Goal: Task Accomplishment & Management: Manage account settings

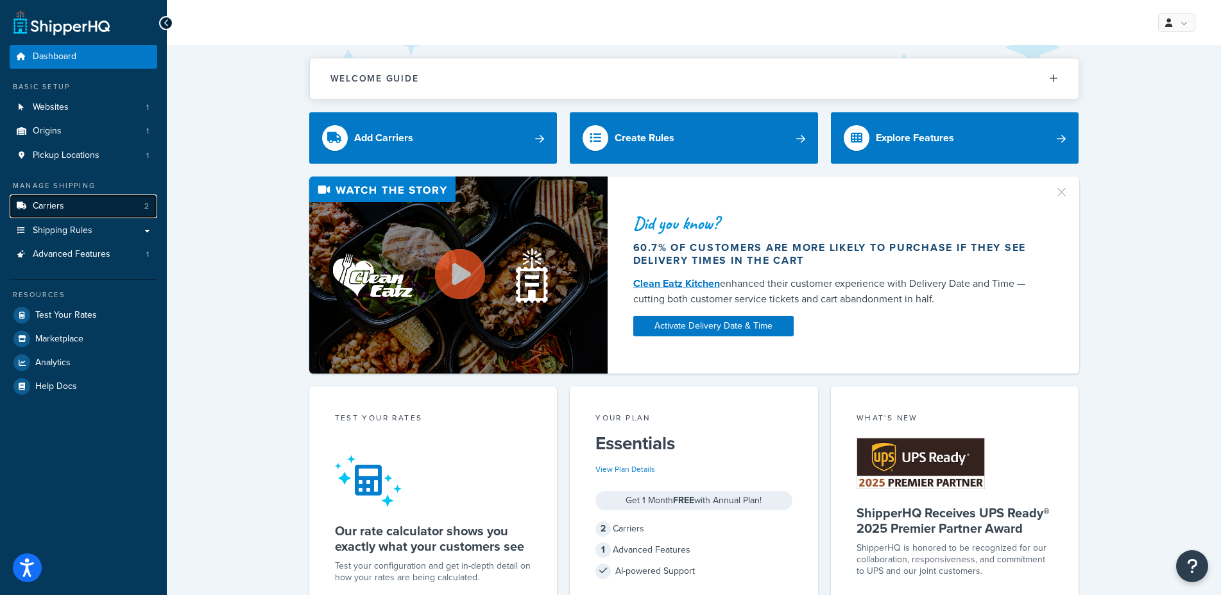
click at [125, 203] on link "Carriers 2" at bounding box center [84, 206] width 148 height 24
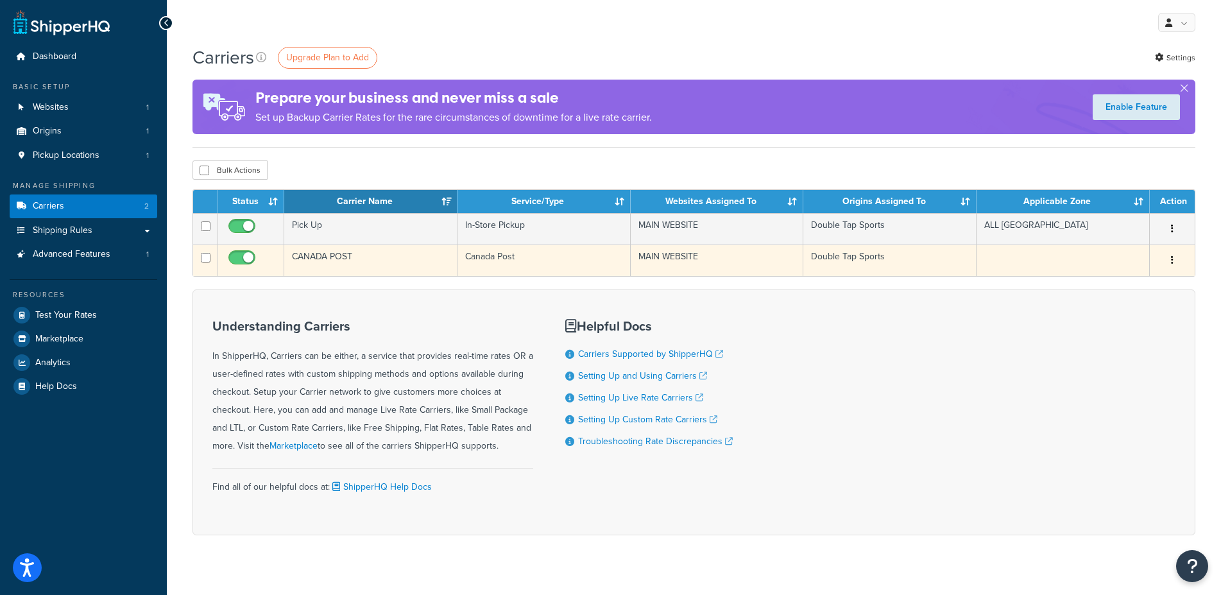
click at [1171, 263] on icon "button" at bounding box center [1172, 259] width 3 height 9
click at [1121, 287] on link "Edit" at bounding box center [1119, 286] width 101 height 26
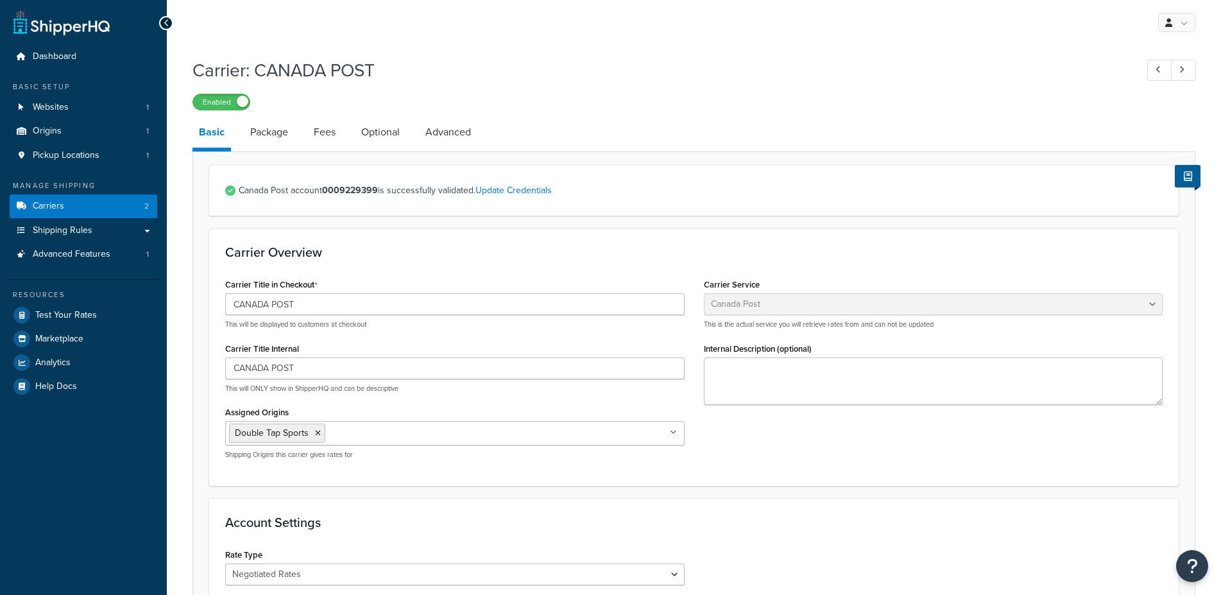
select select "canadaPost"
select select "NEGOTIATED"
click at [325, 142] on link "Fees" at bounding box center [324, 132] width 35 height 31
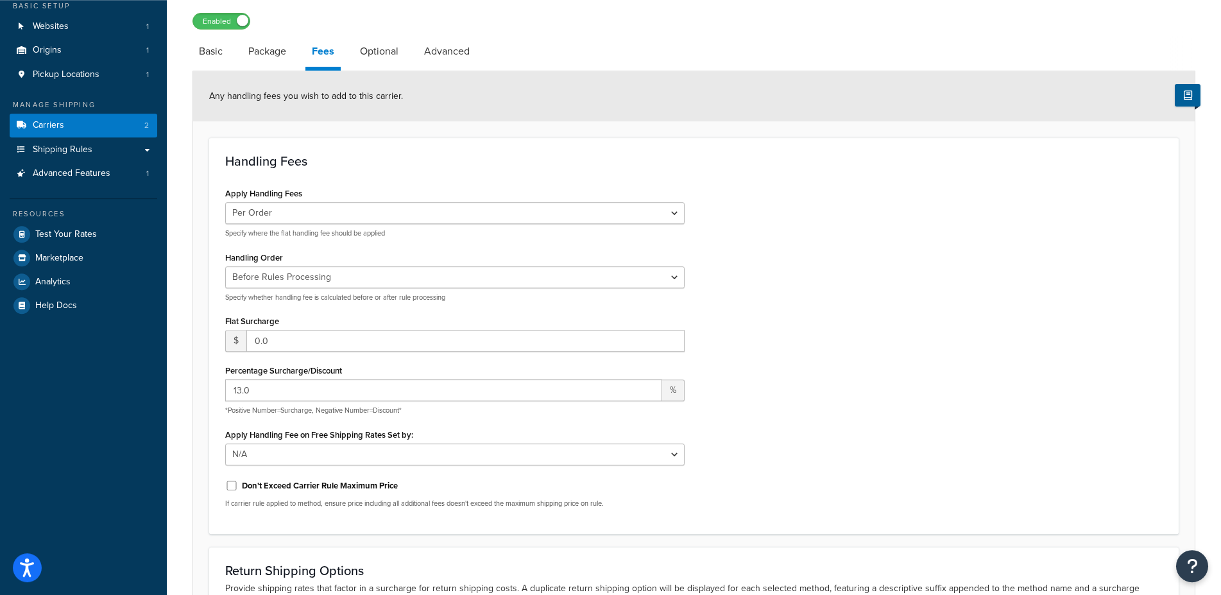
scroll to position [72, 0]
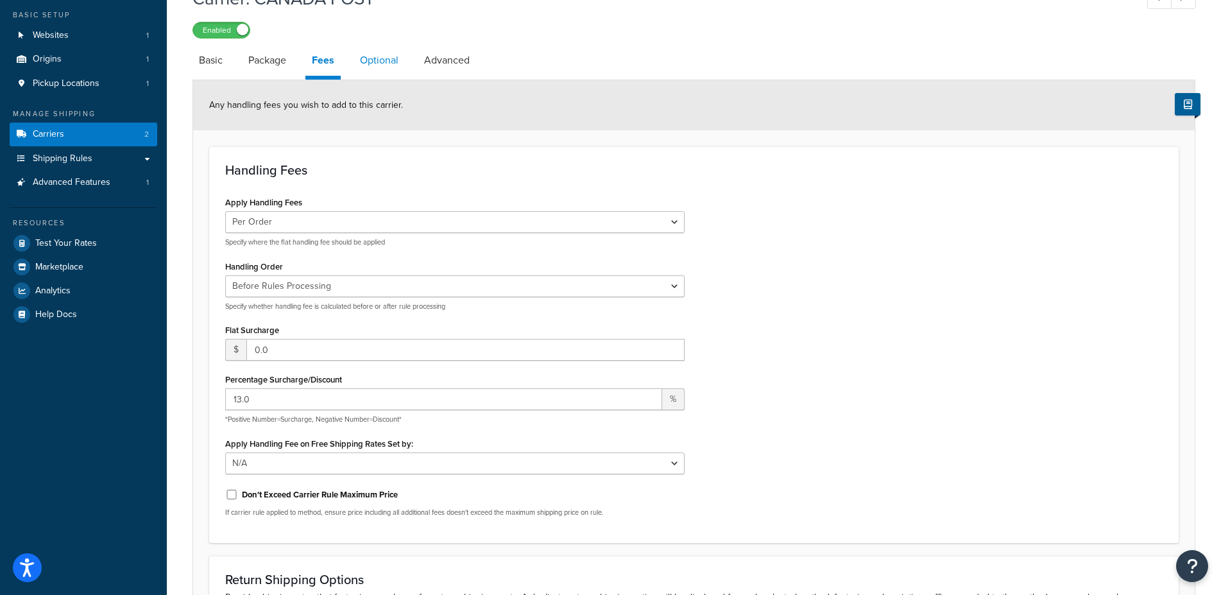
click at [391, 58] on link "Optional" at bounding box center [378, 60] width 51 height 31
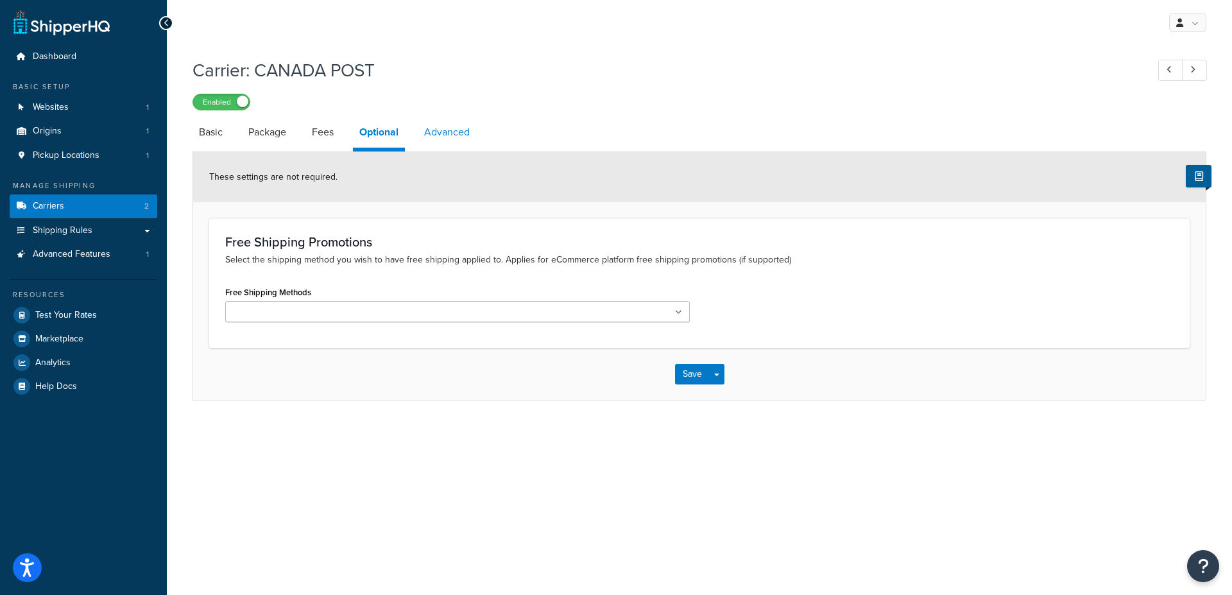
click at [456, 142] on link "Advanced" at bounding box center [447, 132] width 58 height 31
select select "false"
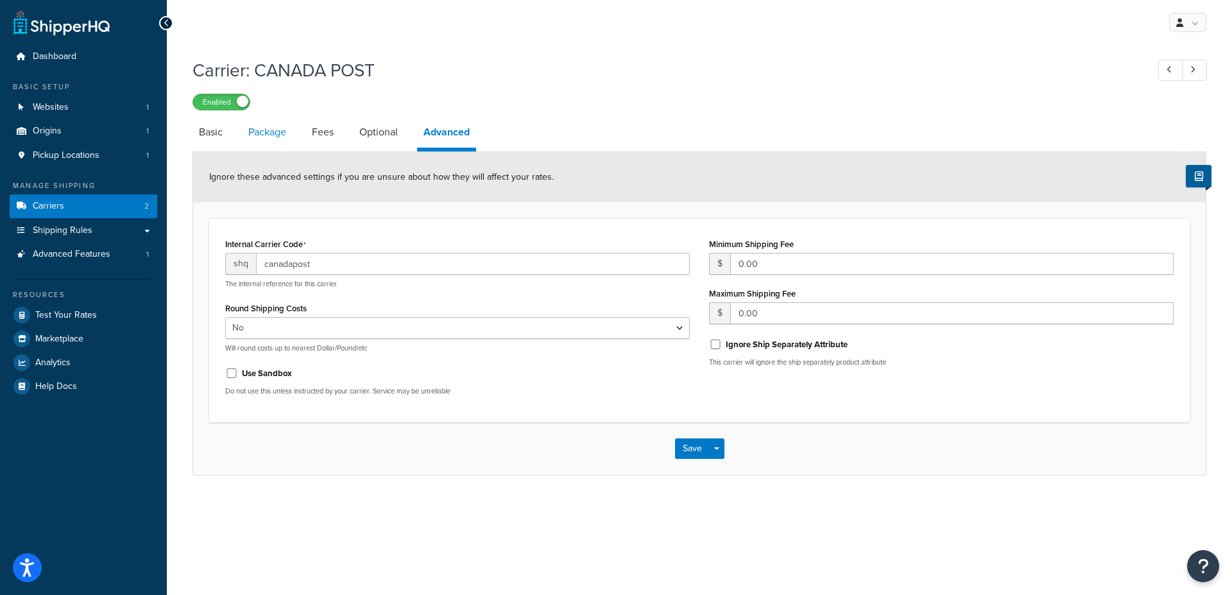
click at [291, 134] on link "Package" at bounding box center [267, 132] width 51 height 31
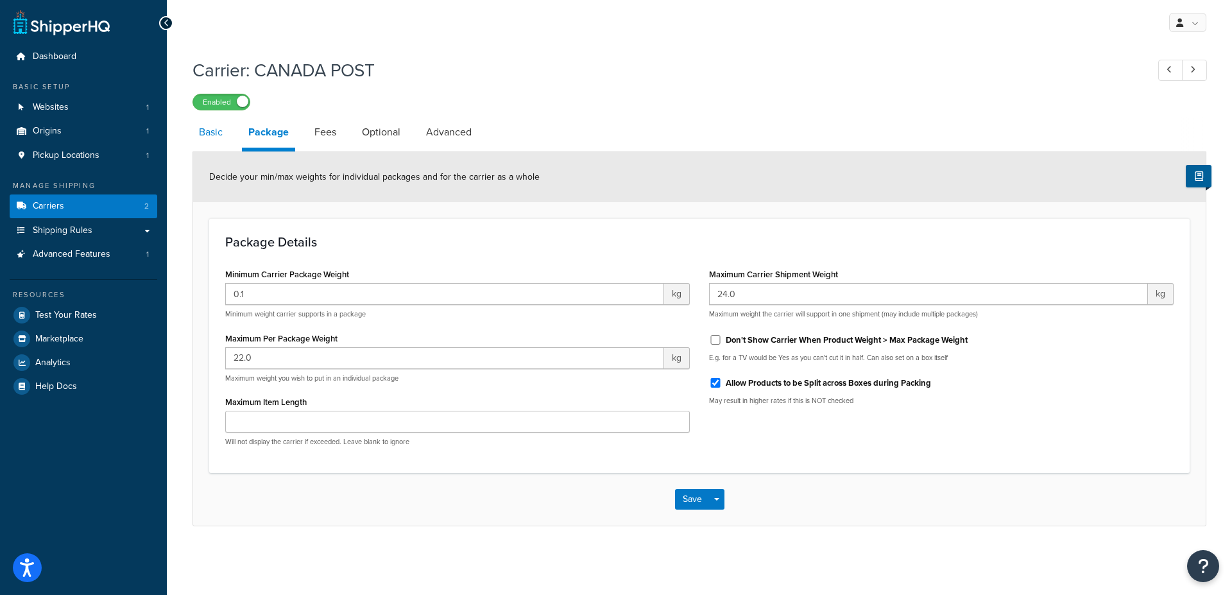
click at [221, 140] on link "Basic" at bounding box center [210, 132] width 37 height 31
select select "canadaPost"
select select "NEGOTIATED"
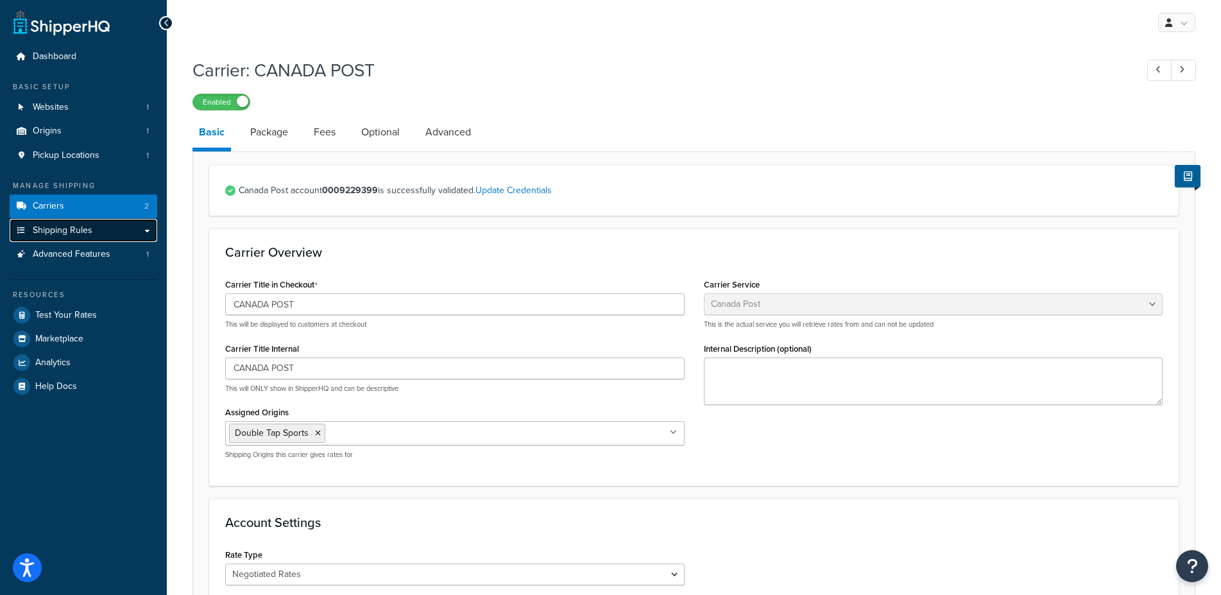
click at [101, 226] on link "Shipping Rules" at bounding box center [84, 231] width 148 height 24
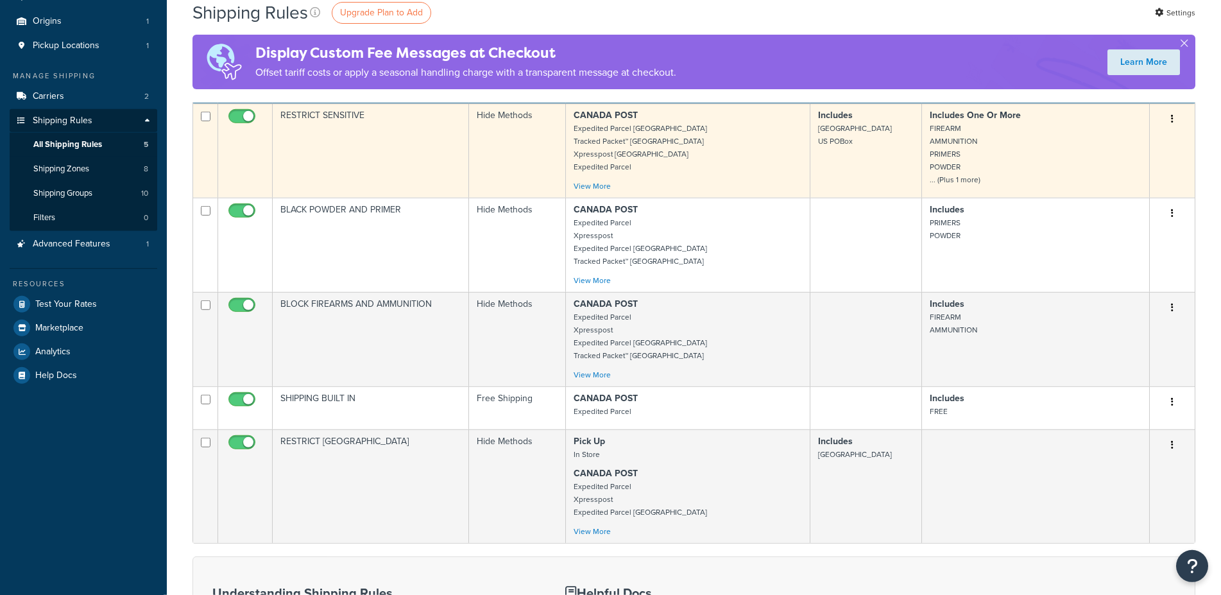
scroll to position [196, 0]
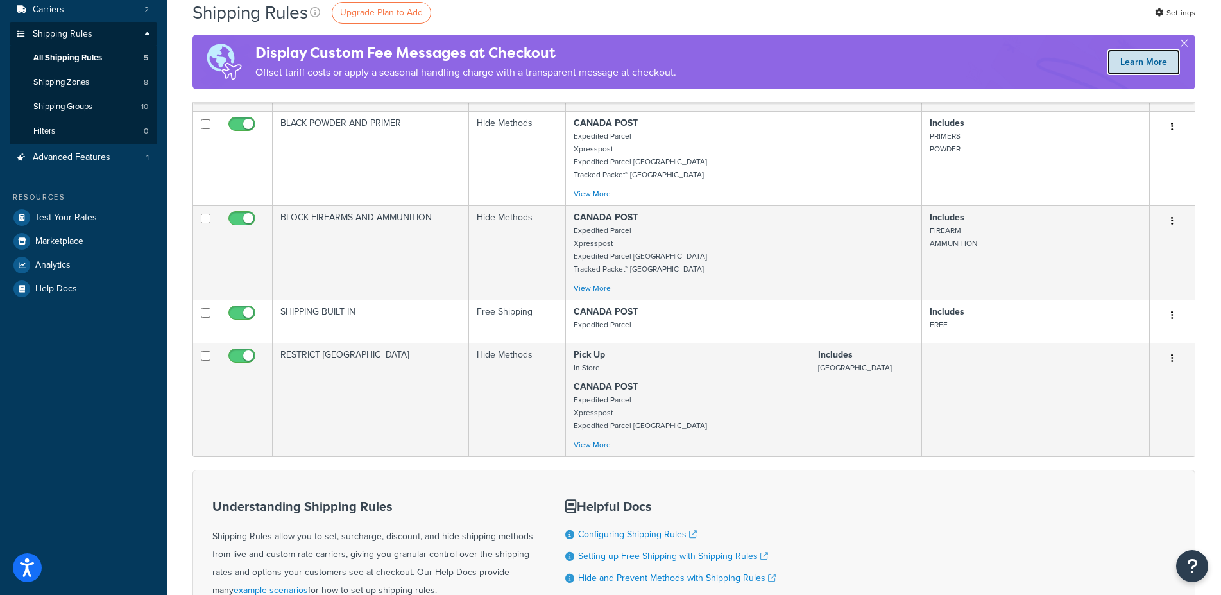
click at [1121, 60] on link "Learn More" at bounding box center [1143, 62] width 72 height 26
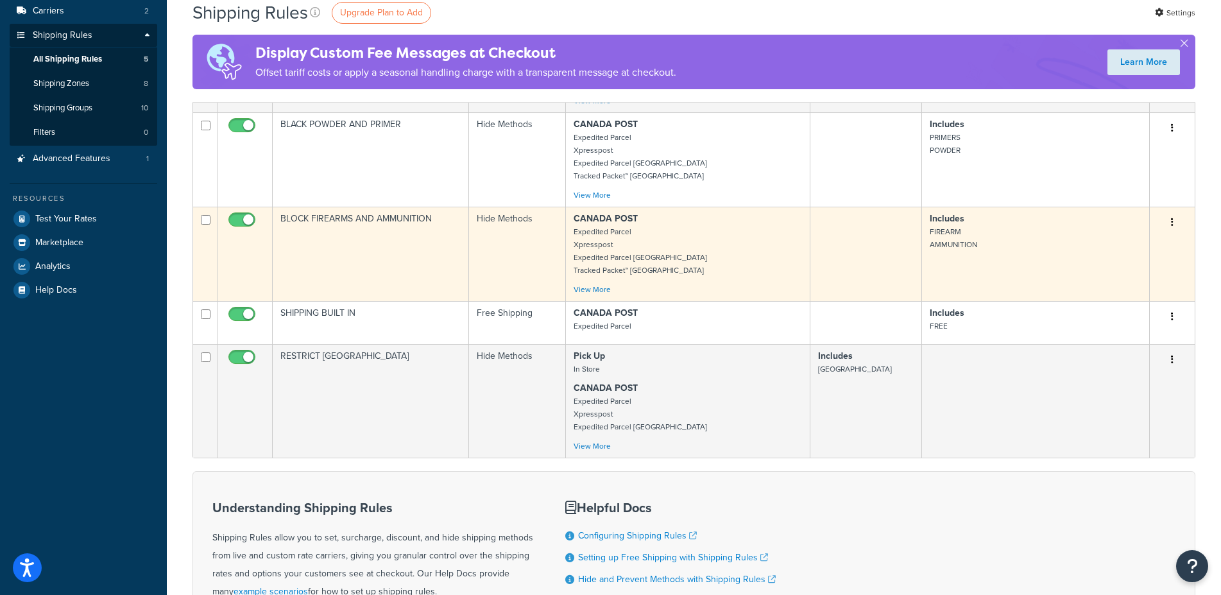
scroll to position [266, 0]
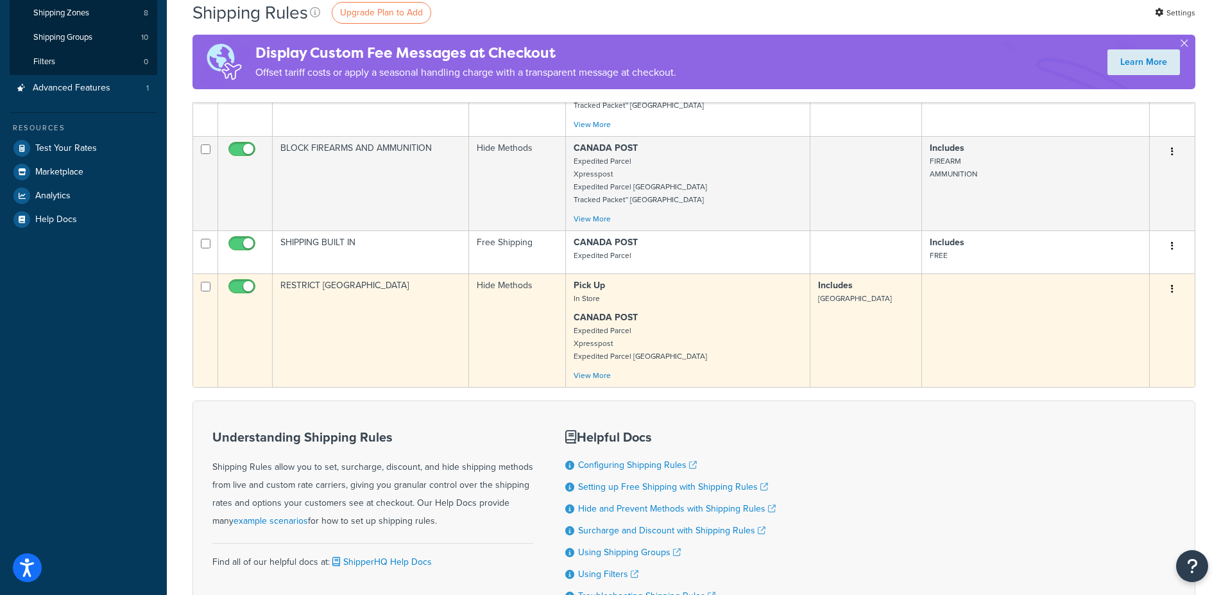
drag, startPoint x: 1176, startPoint y: 286, endPoint x: 1168, endPoint y: 298, distance: 13.9
click at [1177, 286] on button "button" at bounding box center [1172, 289] width 18 height 21
click at [1145, 311] on link "Edit" at bounding box center [1129, 313] width 101 height 26
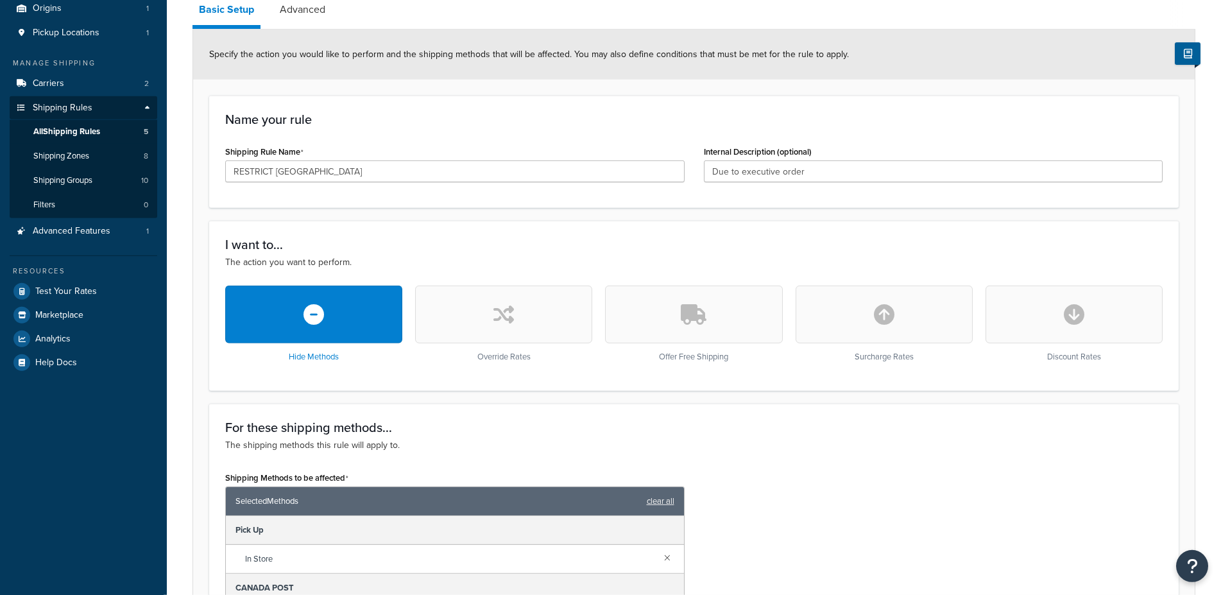
scroll to position [196, 0]
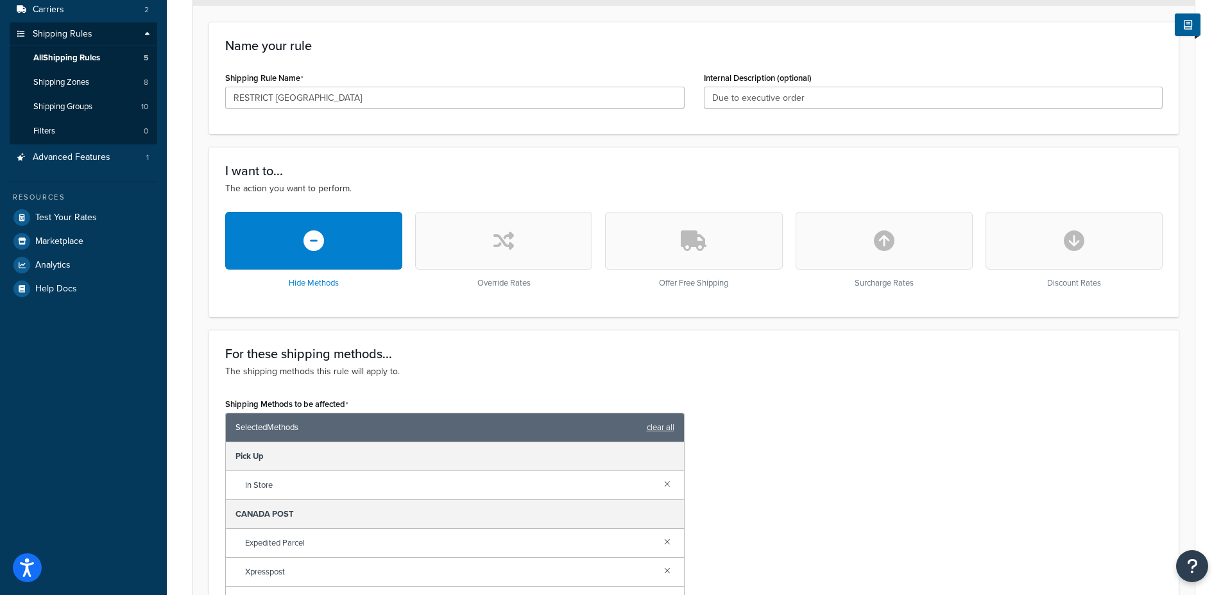
click at [871, 221] on button "button" at bounding box center [883, 241] width 177 height 58
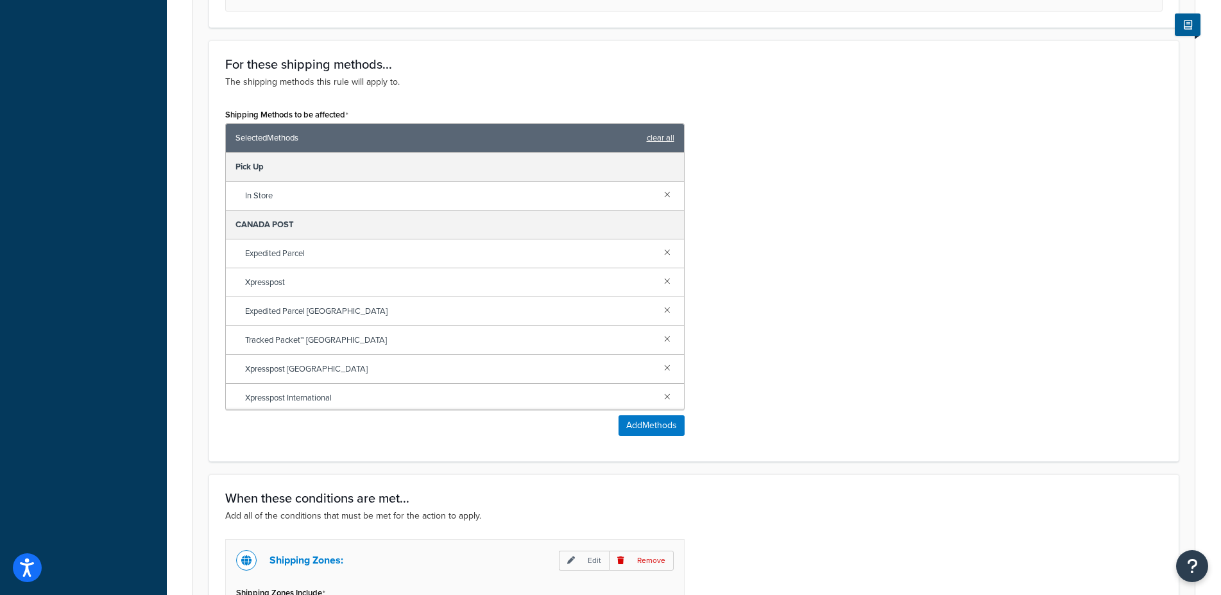
scroll to position [393, 0]
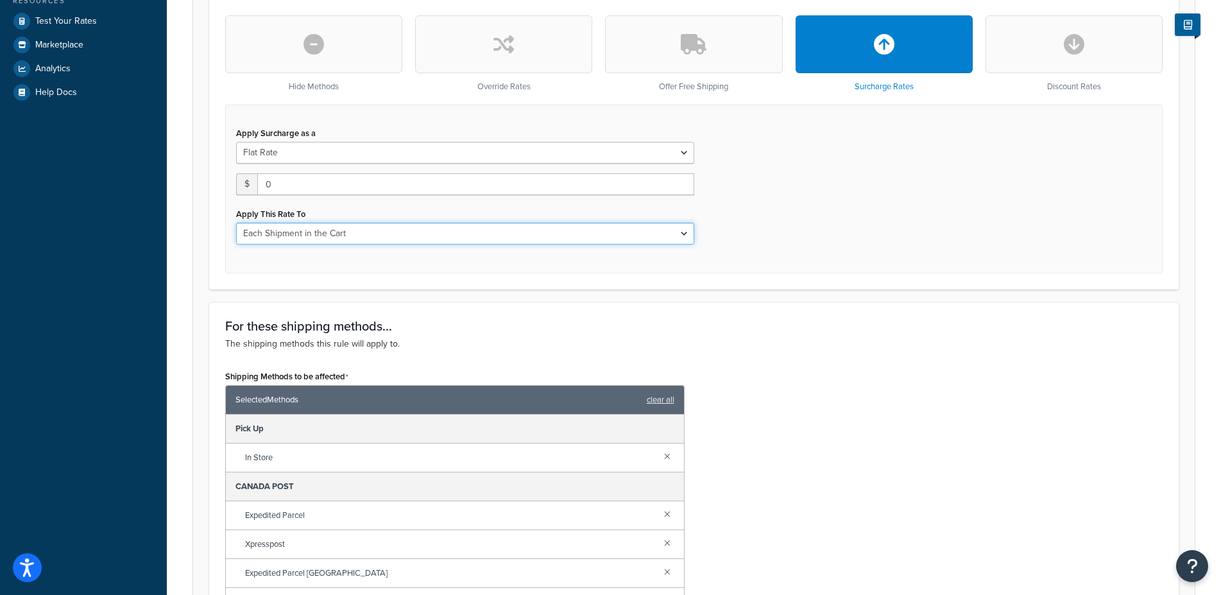
click at [236, 223] on select "Each Shipment in the Cart Each Shipping Group in the Cart Each Item within a Sh…" at bounding box center [465, 234] width 458 height 22
click at [336, 237] on select "Each Shipment in the Cart Each Shipping Group in the Cart Each Item within a Sh…" at bounding box center [465, 234] width 458 height 22
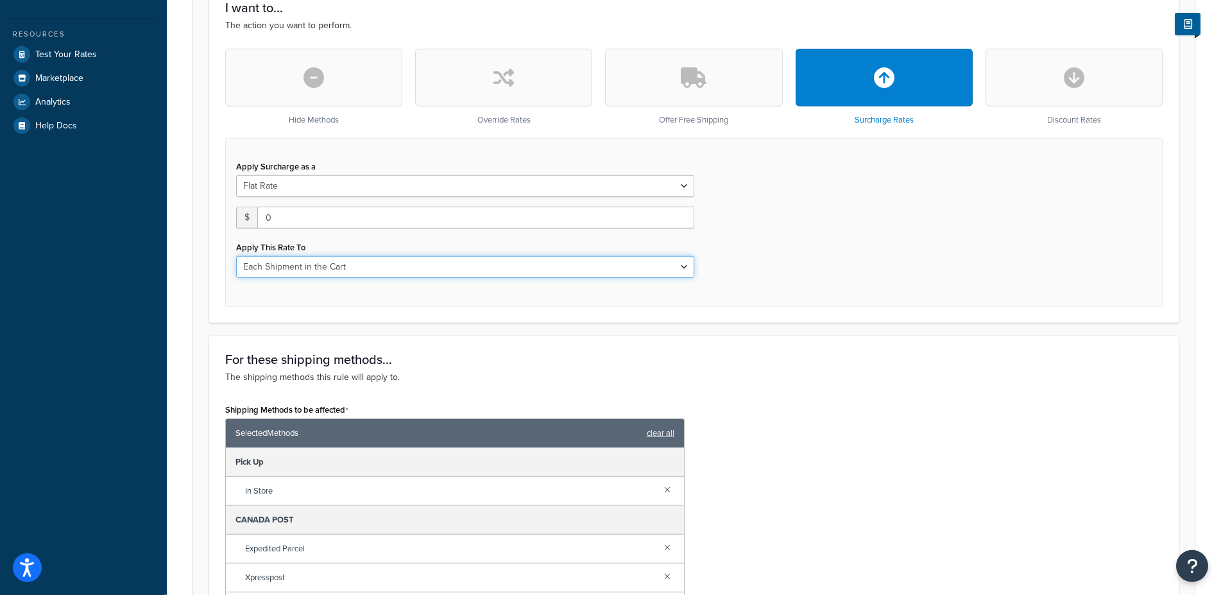
scroll to position [345, 0]
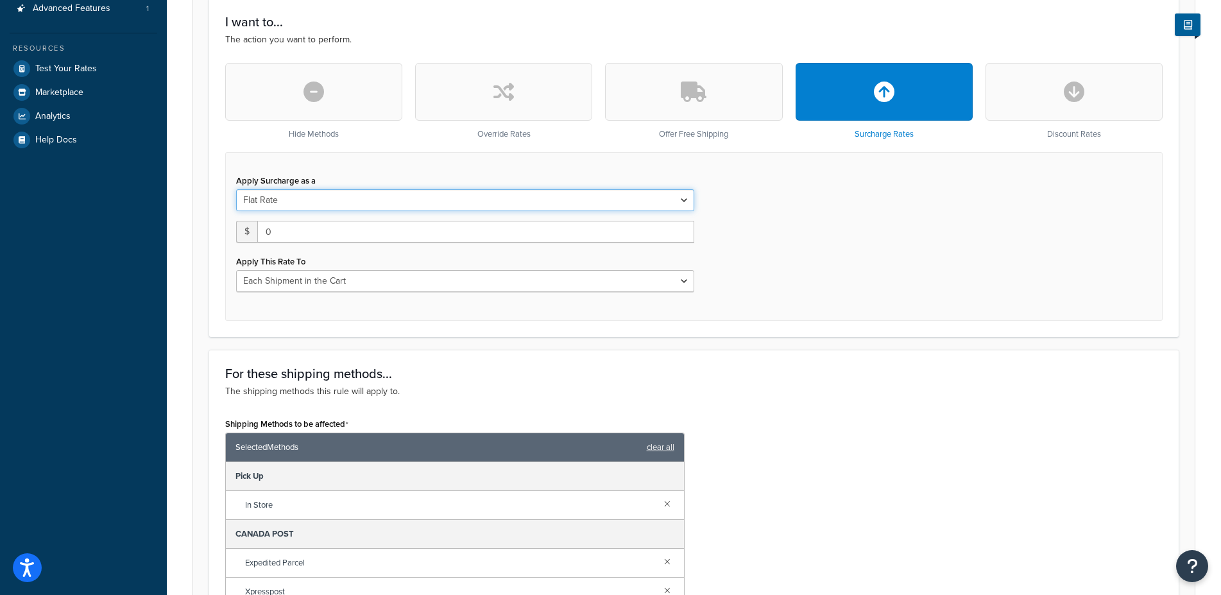
click at [236, 189] on select "Flat Rate Percentage Flat Rate & Percentage" at bounding box center [465, 200] width 458 height 22
select select "FLAT_RATE_AND_PERCENTAGE"
click option "Flat Rate & Percentage" at bounding box center [0, 0] width 0 height 0
select select "ORDER"
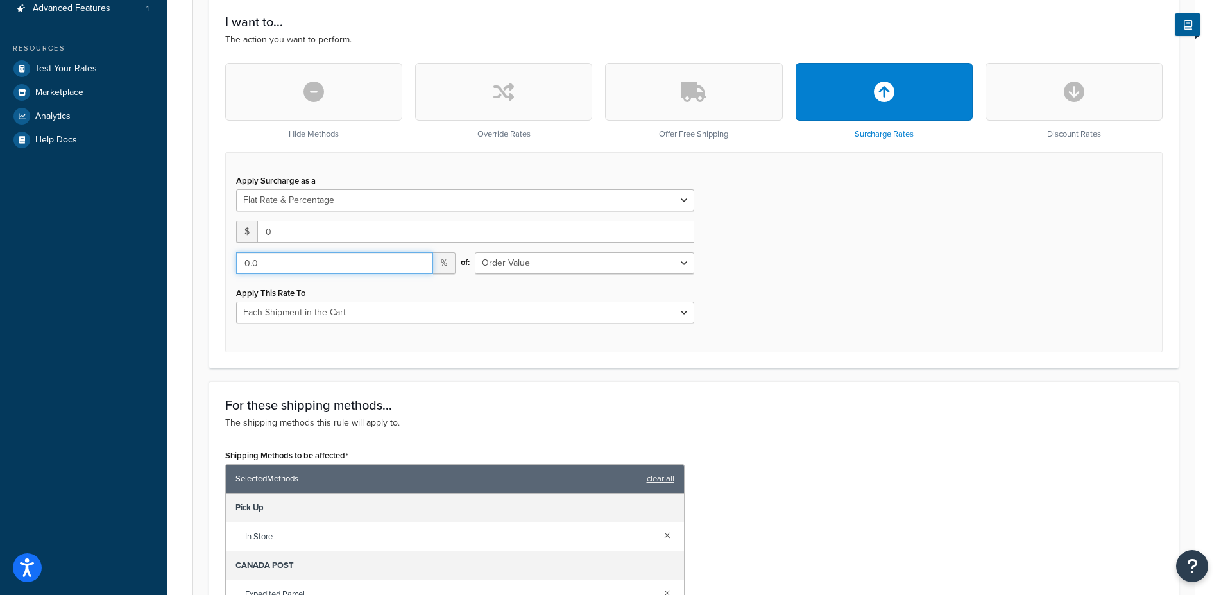
drag, startPoint x: 308, startPoint y: 261, endPoint x: 173, endPoint y: 259, distance: 134.7
click at [236, 259] on input "0.0" at bounding box center [334, 263] width 197 height 22
type input "3"
click at [817, 288] on div "Apply Surcharge as a Flat Rate Percentage Flat Rate & Percentage $ 0 % of: Ship…" at bounding box center [693, 252] width 937 height 200
click at [363, 213] on div "Apply Surcharge as a Flat Rate Percentage Flat Rate & Percentage $ 0 % of: Ship…" at bounding box center [464, 247] width 477 height 152
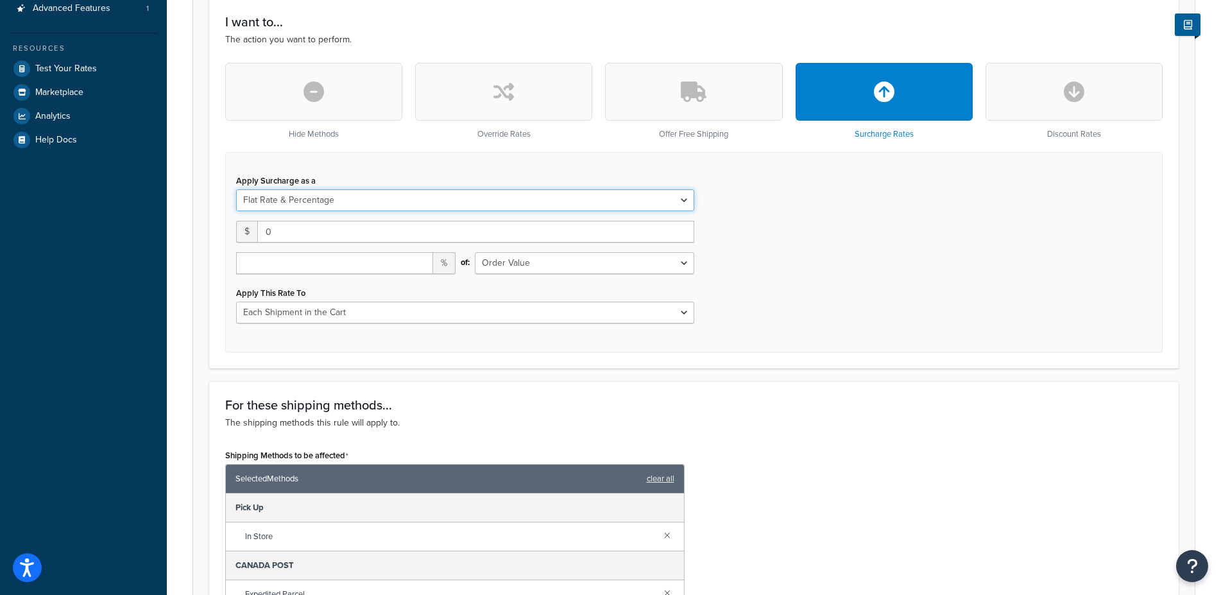
select select "PERCENTAGE"
click option "Percentage" at bounding box center [0, 0] width 0 height 0
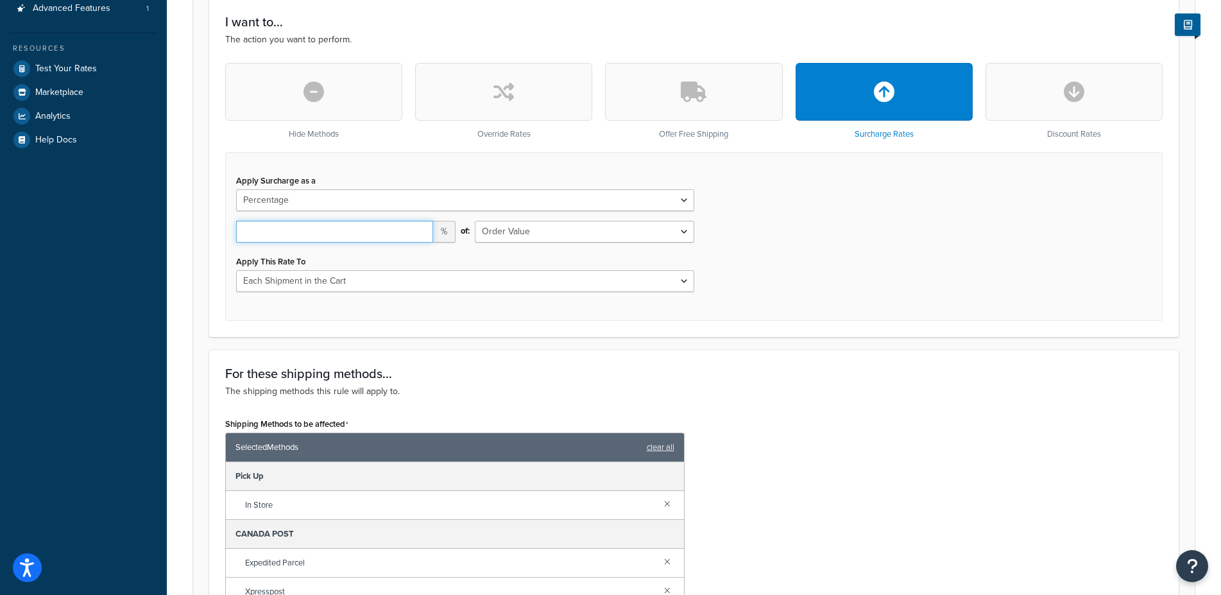
click at [380, 237] on input "number" at bounding box center [334, 232] width 197 height 22
type input "35"
click at [775, 282] on div "Apply Surcharge as a Flat Rate Percentage Flat Rate & Percentage 35 % of: Shipp…" at bounding box center [693, 236] width 937 height 169
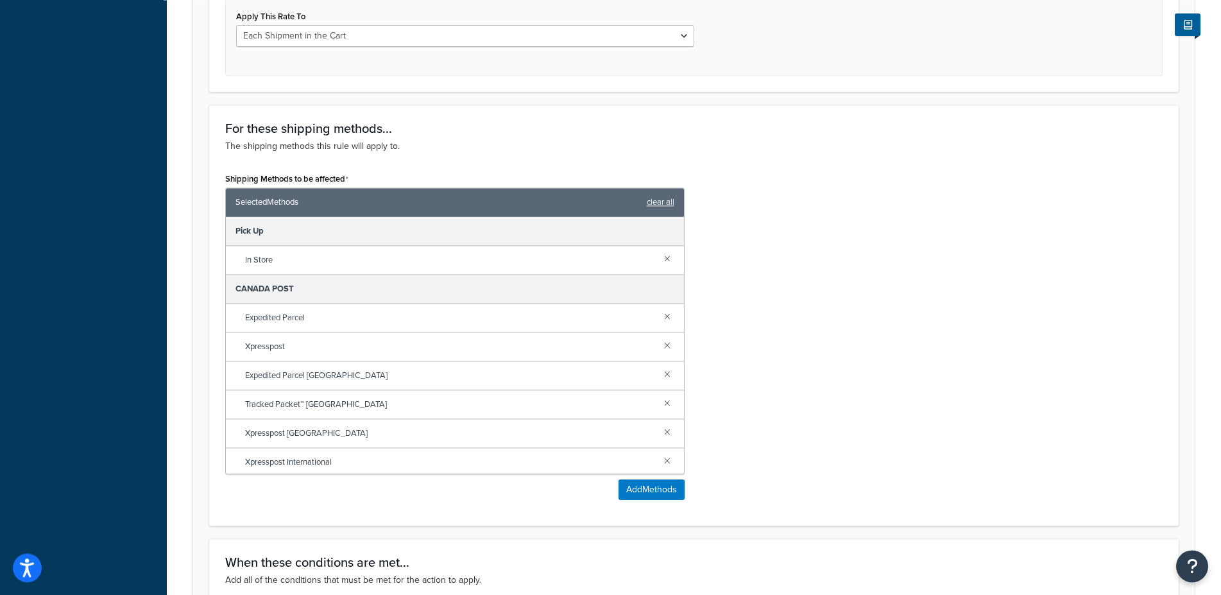
scroll to position [607, 0]
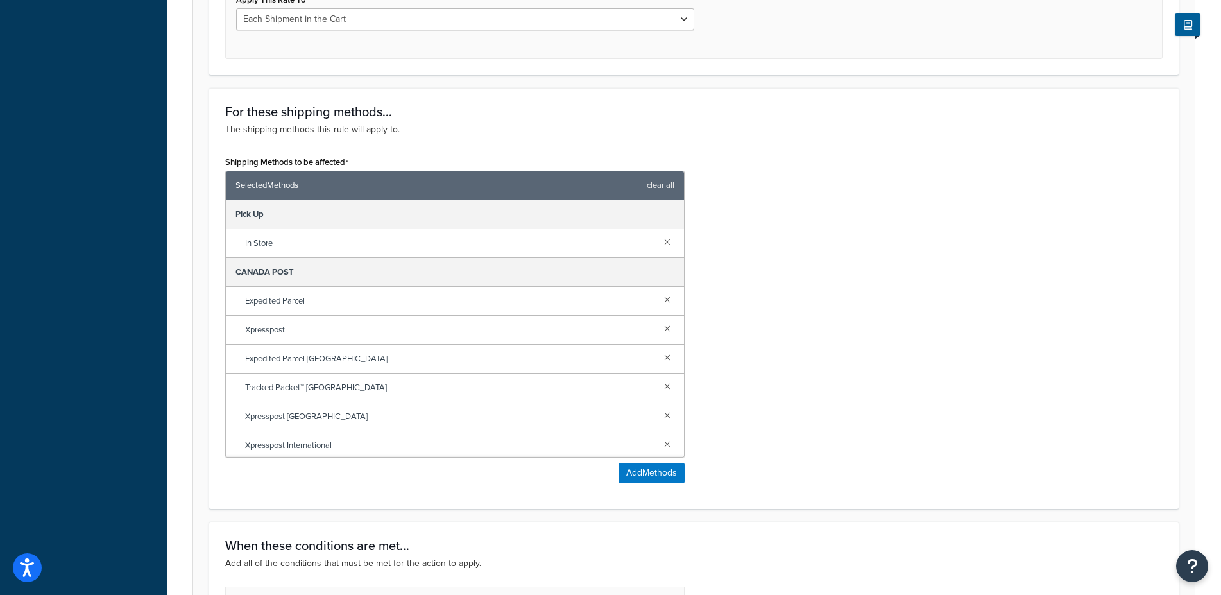
click at [291, 303] on span "Expedited Parcel" at bounding box center [449, 301] width 409 height 18
click at [660, 241] on link at bounding box center [667, 241] width 14 height 14
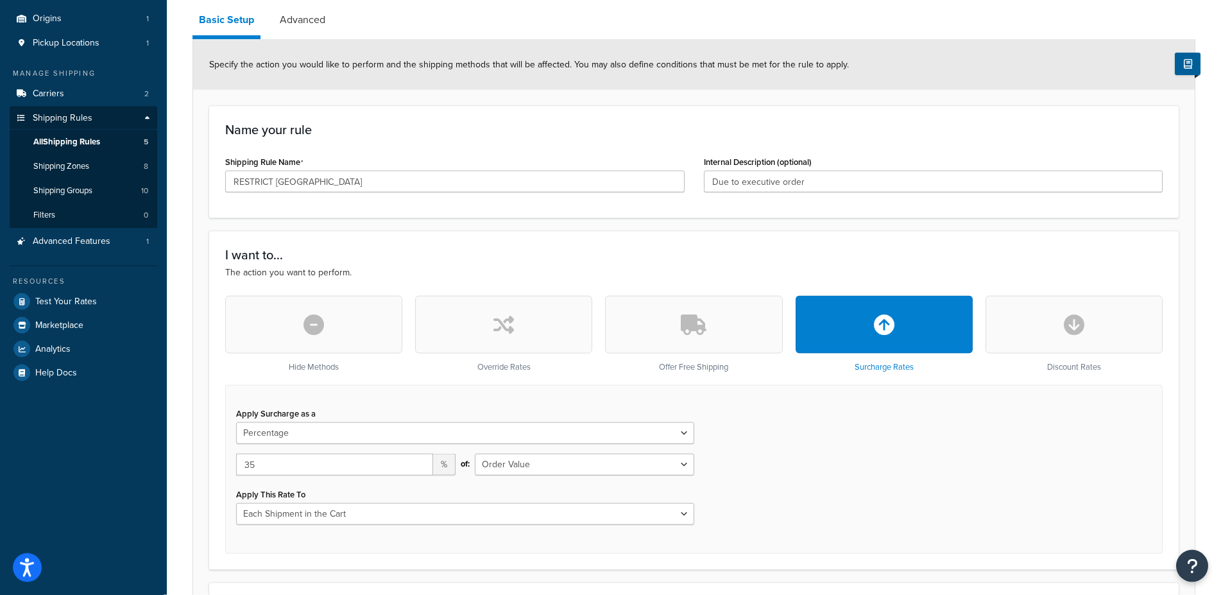
scroll to position [83, 0]
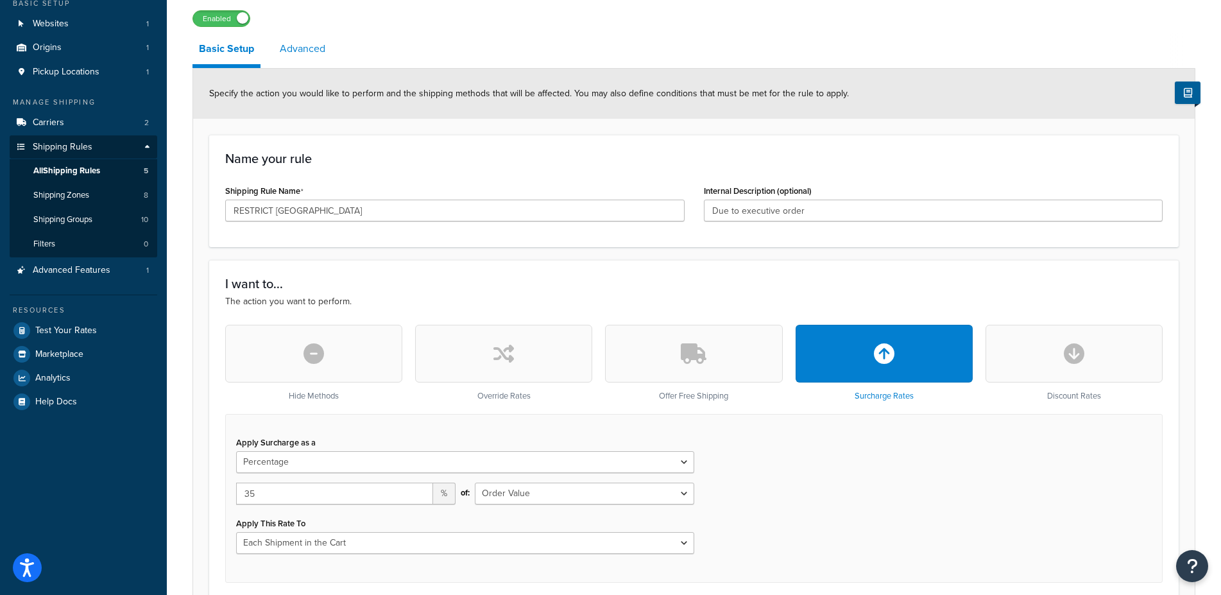
click at [309, 49] on link "Advanced" at bounding box center [302, 48] width 58 height 31
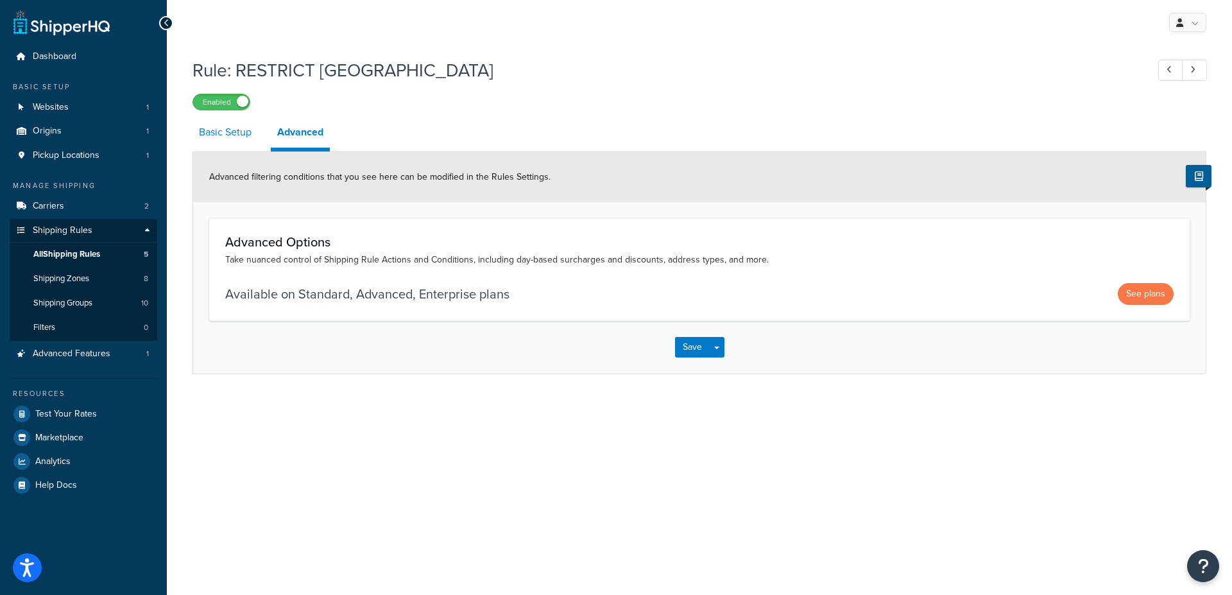
click at [216, 139] on link "Basic Setup" at bounding box center [224, 132] width 65 height 31
select select "PERCENTAGE"
select select "ORDER"
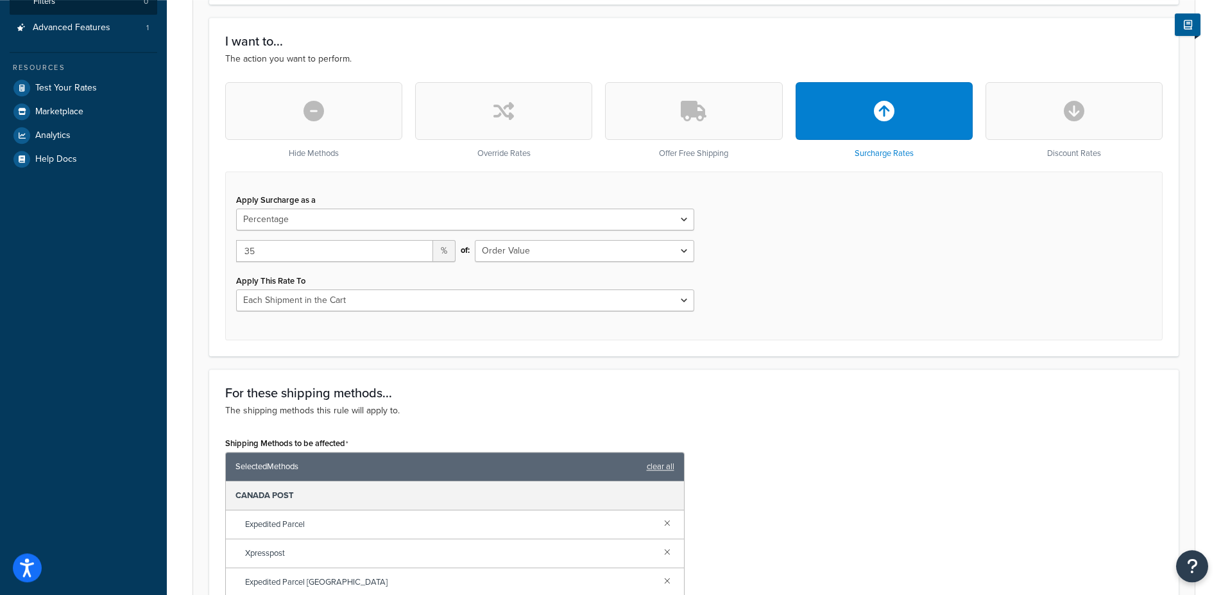
scroll to position [327, 0]
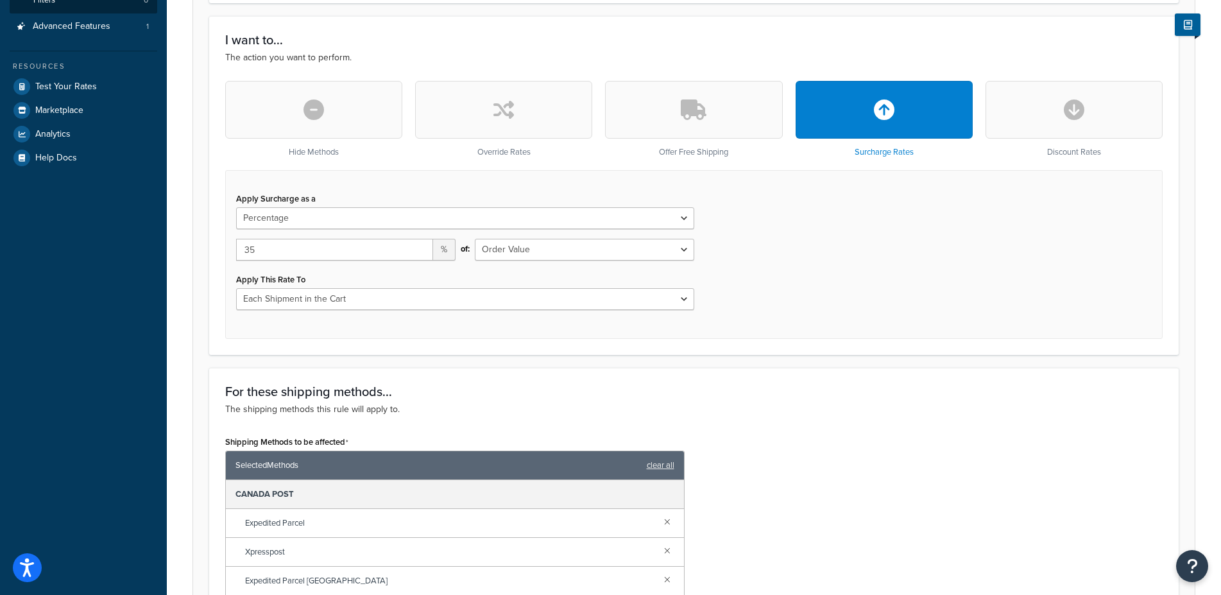
click at [337, 106] on button "button" at bounding box center [313, 110] width 177 height 58
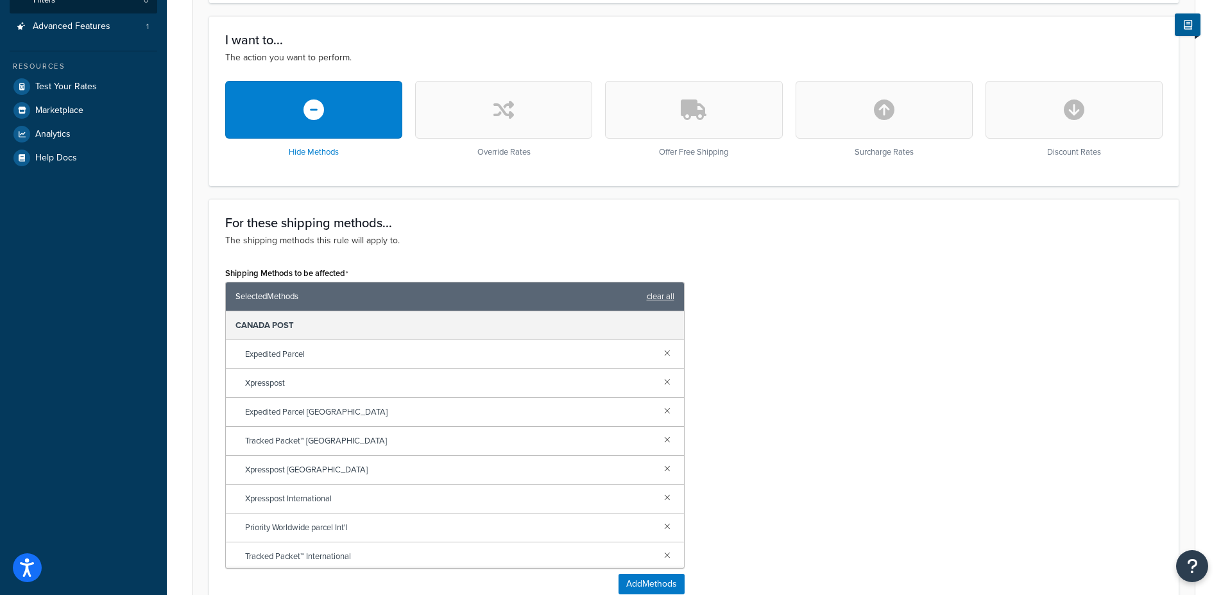
click at [878, 120] on icon "button" at bounding box center [884, 109] width 21 height 21
select select "PERCENTAGE"
select select "ORDER"
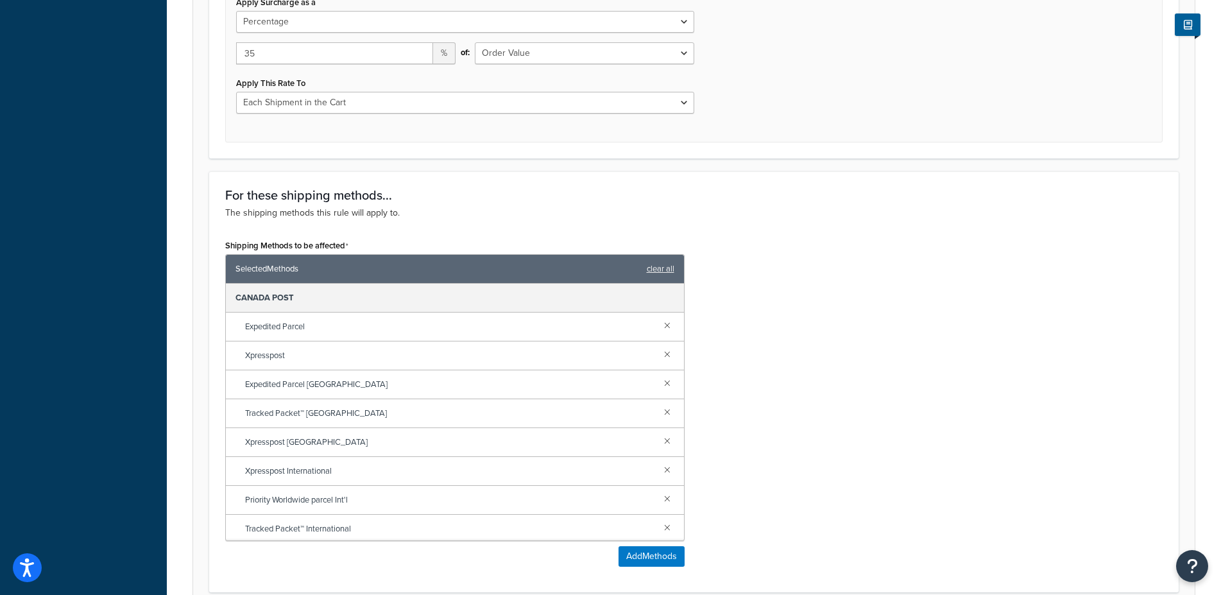
scroll to position [262, 0]
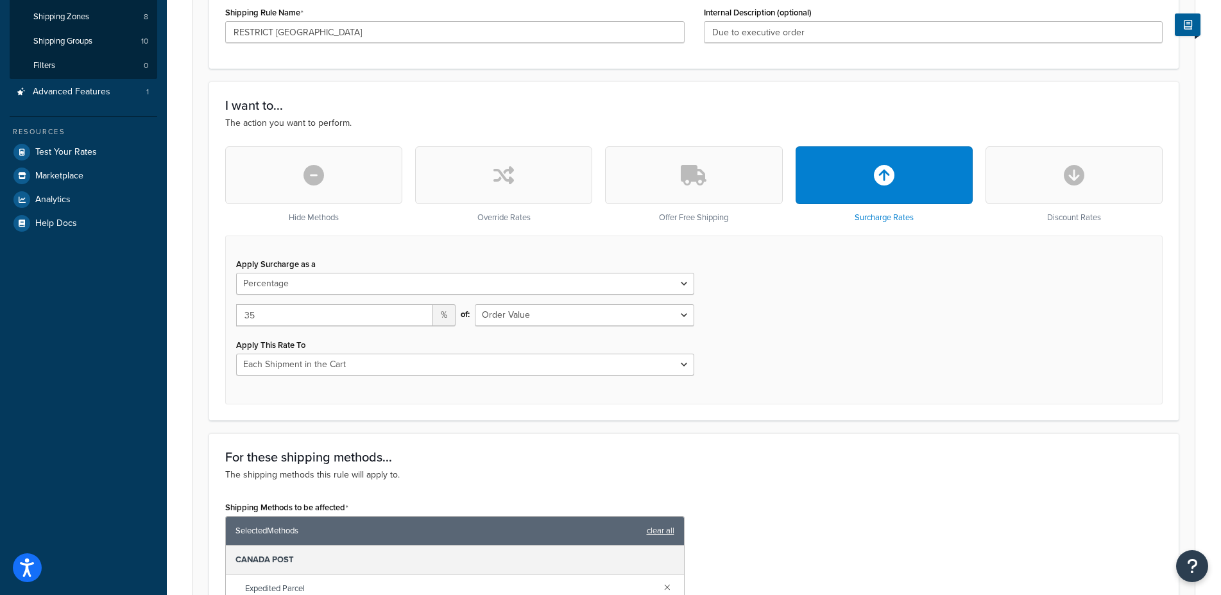
click at [1046, 185] on button "button" at bounding box center [1073, 175] width 177 height 58
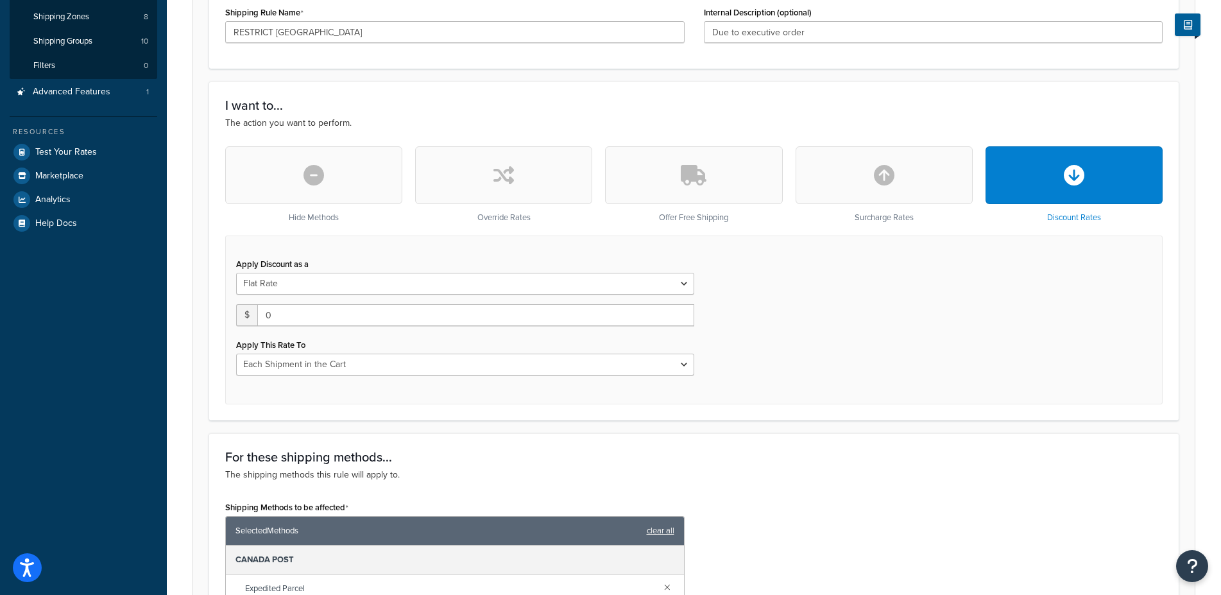
click at [926, 188] on button "button" at bounding box center [883, 175] width 177 height 58
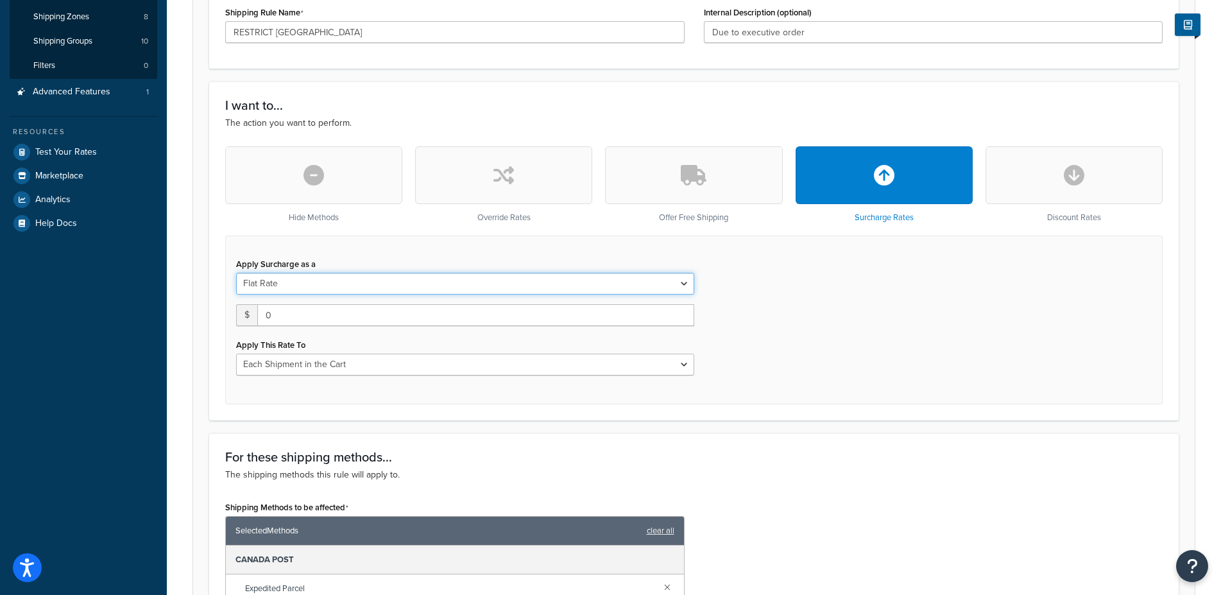
click at [236, 273] on select "Flat Rate Percentage Flat Rate & Percentage" at bounding box center [465, 284] width 458 height 22
click at [416, 284] on select "Flat Rate Percentage Flat Rate & Percentage" at bounding box center [465, 284] width 458 height 22
click at [236, 273] on select "Flat Rate Percentage Flat Rate & Percentage" at bounding box center [465, 284] width 458 height 22
select select "PERCENTAGE"
click option "Percentage" at bounding box center [0, 0] width 0 height 0
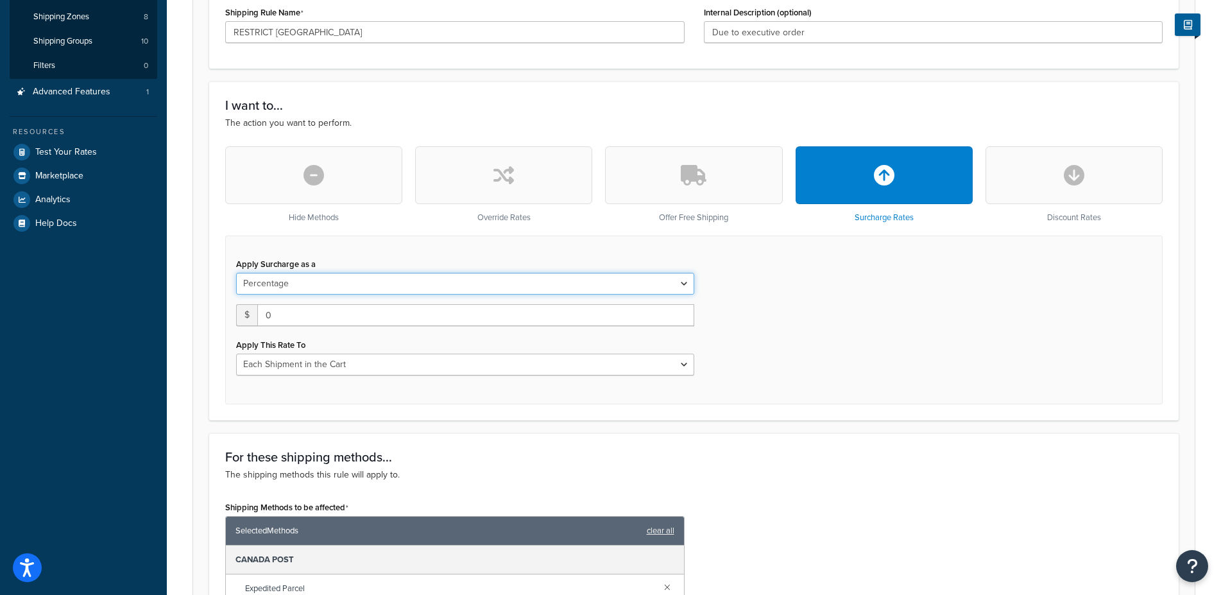
select select "ORDER"
drag, startPoint x: 298, startPoint y: 315, endPoint x: 520, endPoint y: 317, distance: 222.0
click at [299, 314] on input "35" at bounding box center [334, 315] width 197 height 22
drag, startPoint x: 291, startPoint y: 316, endPoint x: 192, endPoint y: 315, distance: 99.4
click at [236, 315] on input "35" at bounding box center [334, 315] width 197 height 22
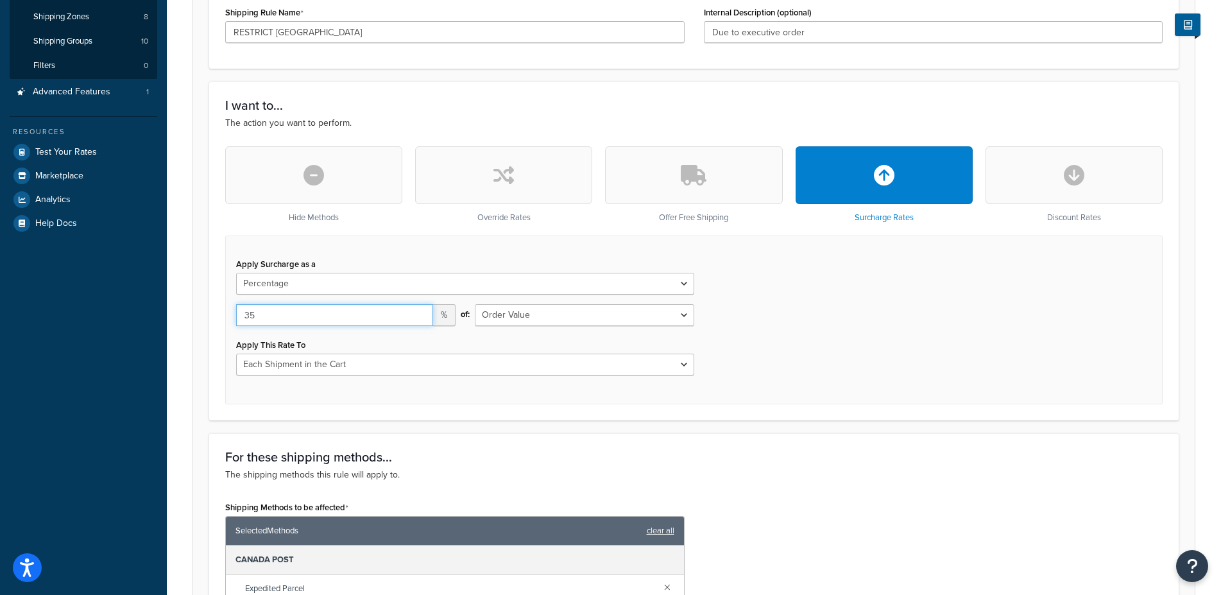
click at [307, 320] on input "35" at bounding box center [334, 315] width 197 height 22
drag, startPoint x: 288, startPoint y: 316, endPoint x: 149, endPoint y: 319, distance: 138.6
click at [236, 319] on input "35" at bounding box center [334, 315] width 197 height 22
click at [236, 273] on select "Flat Rate Percentage Flat Rate & Percentage" at bounding box center [465, 284] width 458 height 22
select select "FLAT_RATE"
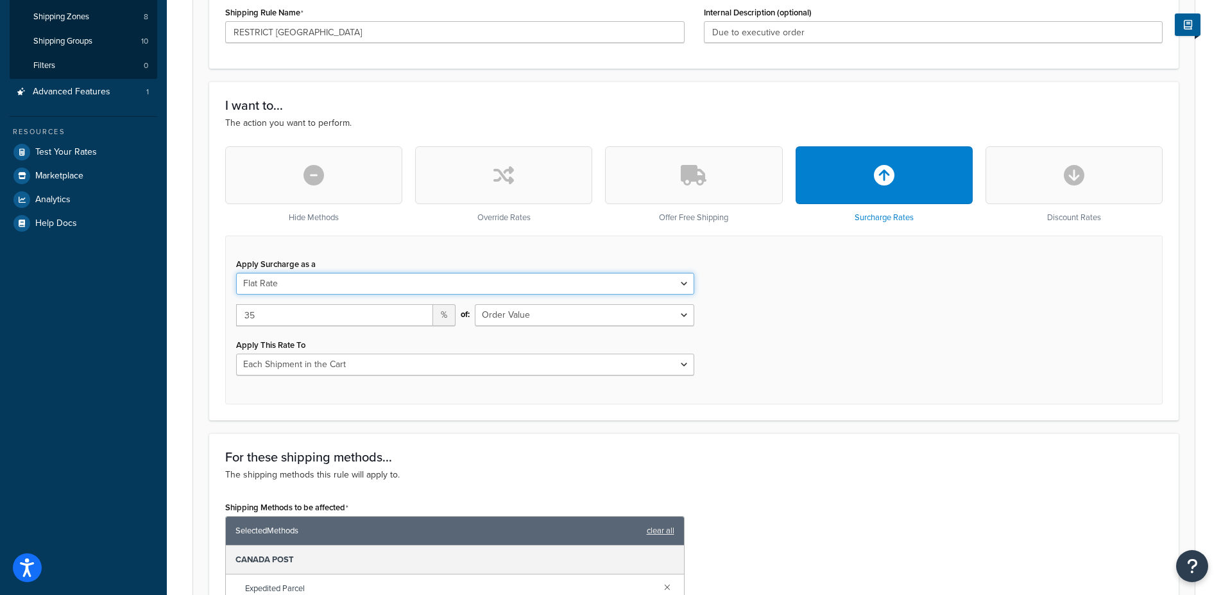
click option "Flat Rate" at bounding box center [0, 0] width 0 height 0
